Goal: Obtain resource: Download file/media

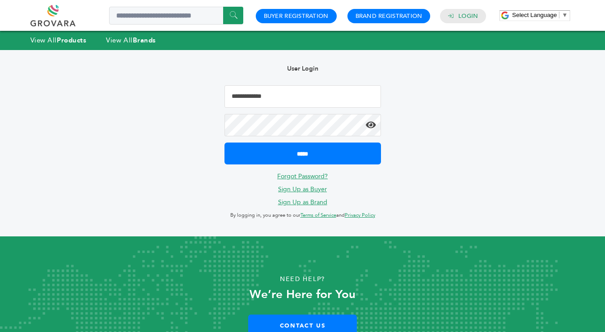
drag, startPoint x: 0, startPoint y: 0, endPoint x: 278, endPoint y: 92, distance: 293.0
click at [278, 92] on input "Email Address" at bounding box center [302, 96] width 156 height 22
type input "**********"
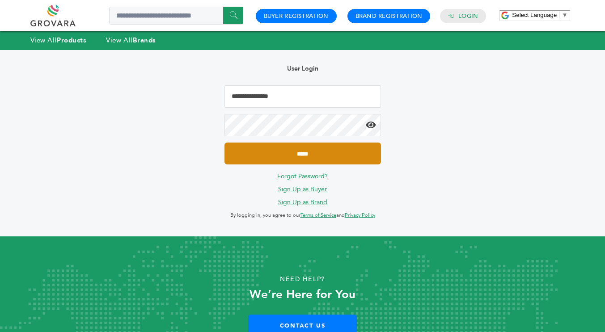
click at [311, 154] on input "*****" at bounding box center [302, 154] width 156 height 22
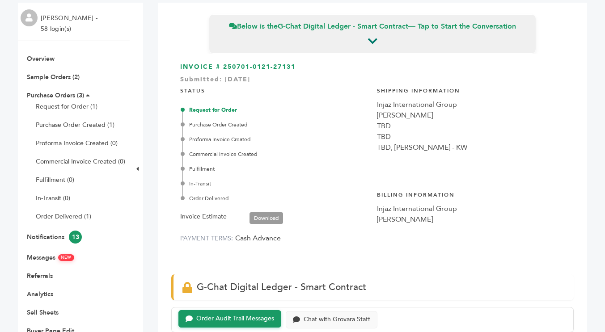
scroll to position [134, 0]
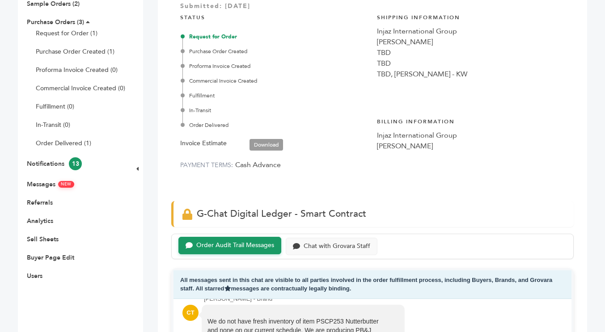
click at [261, 145] on link "Download" at bounding box center [266, 145] width 34 height 12
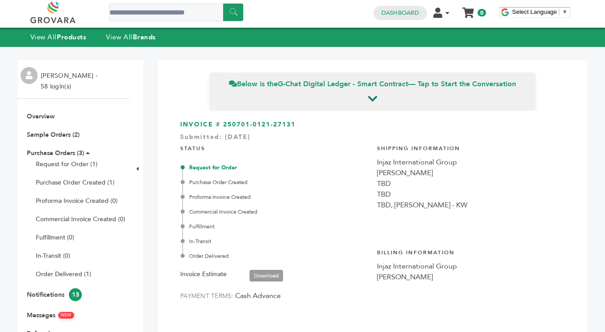
scroll to position [0, 0]
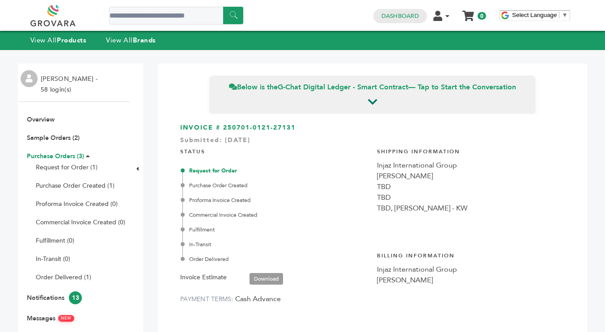
click at [47, 158] on link "Purchase Orders (3)" at bounding box center [55, 156] width 57 height 8
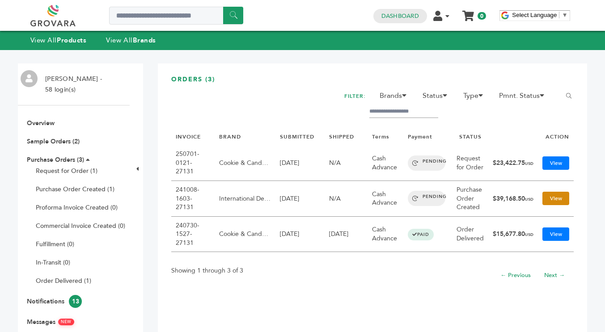
click at [546, 203] on link "View" at bounding box center [555, 198] width 27 height 13
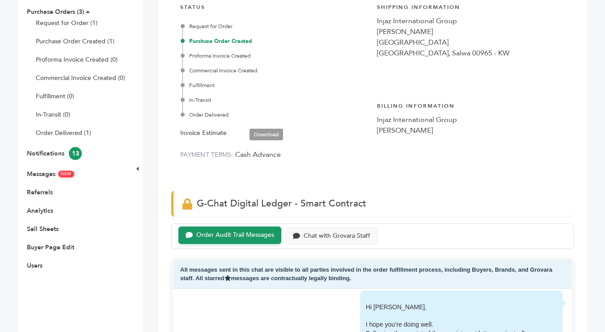
scroll to position [134, 0]
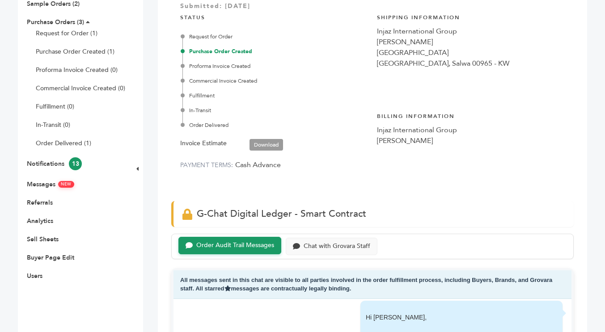
click at [277, 146] on link "Download" at bounding box center [266, 145] width 34 height 12
